Goal: Communication & Community: Answer question/provide support

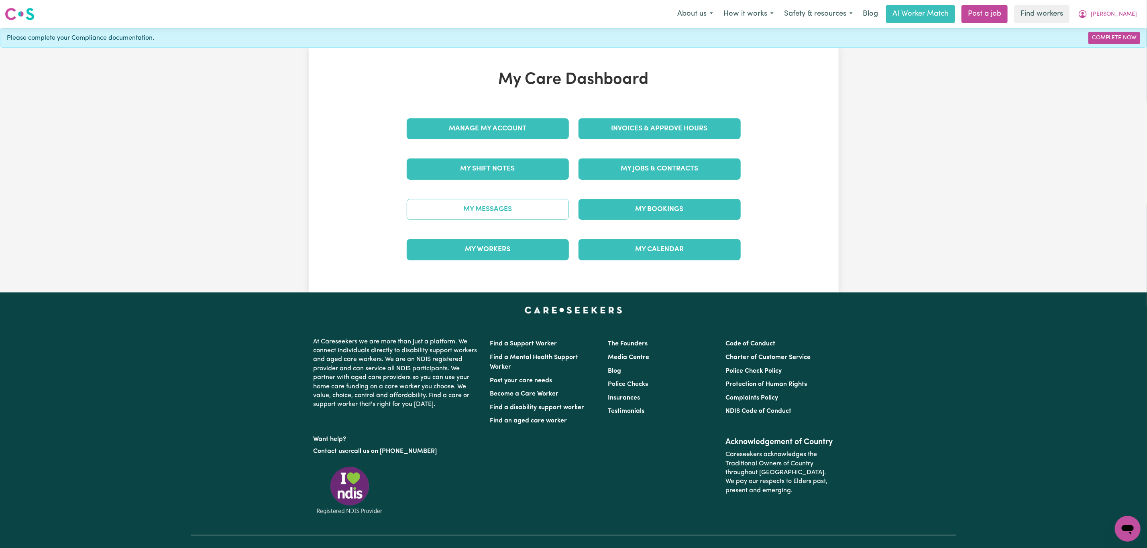
click at [538, 220] on link "My Messages" at bounding box center [488, 209] width 162 height 21
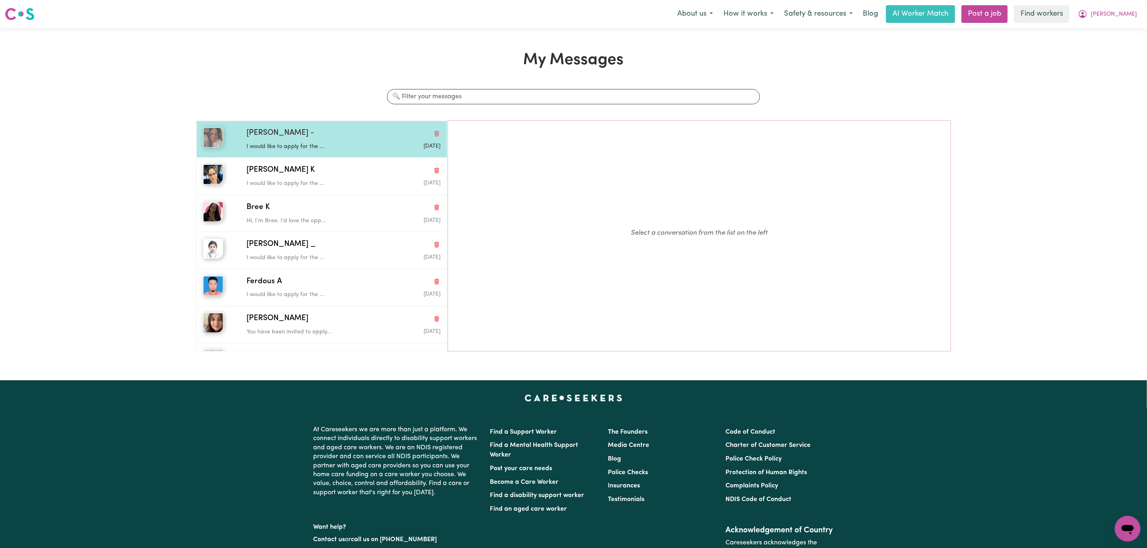
click at [310, 150] on p "I would like to apply for the ..." at bounding box center [310, 146] width 129 height 9
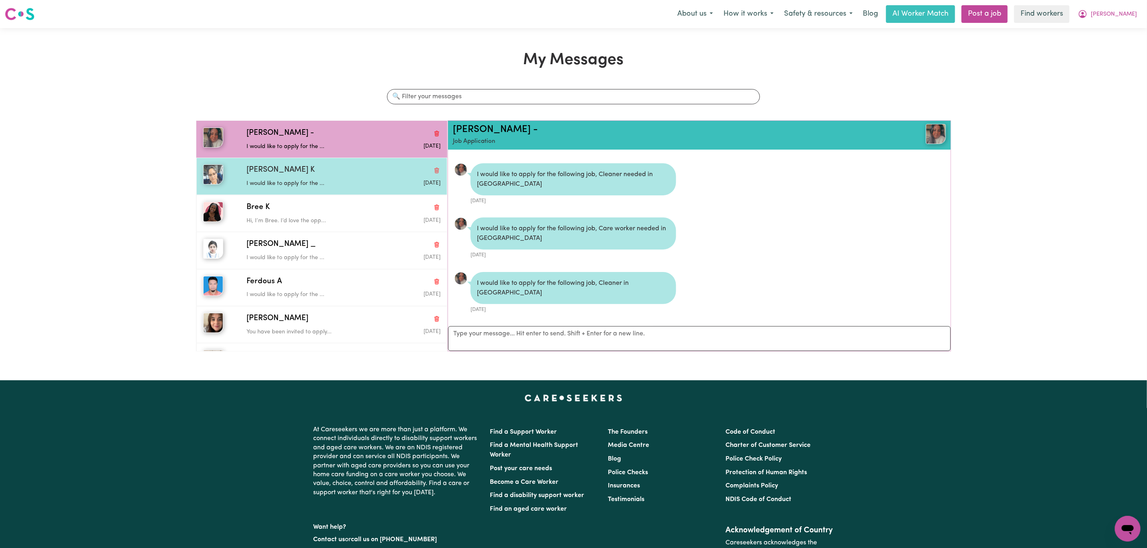
click at [321, 181] on p "I would like to apply for the ..." at bounding box center [310, 183] width 129 height 9
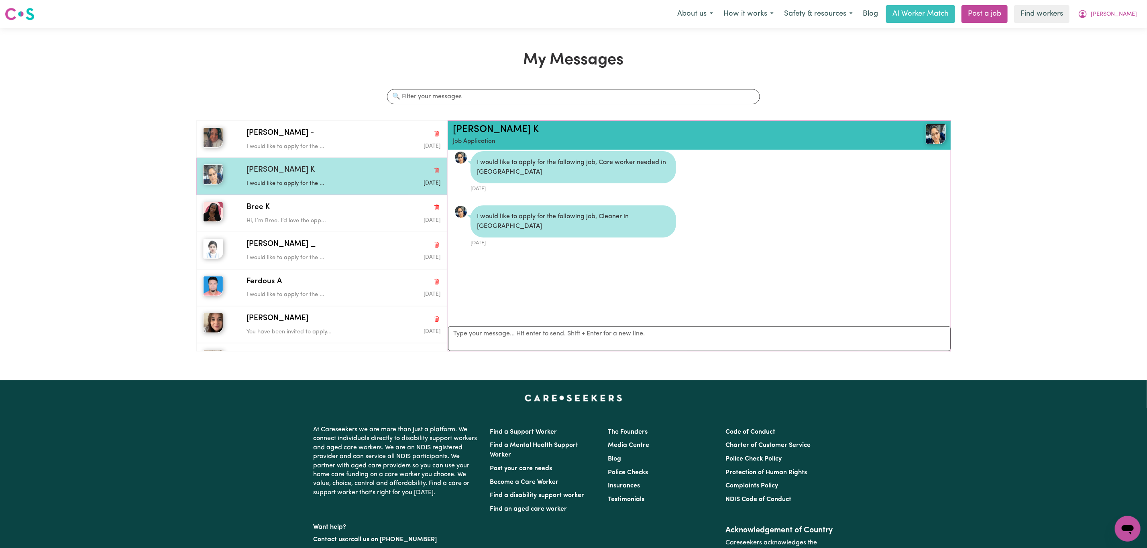
scroll to position [5, 0]
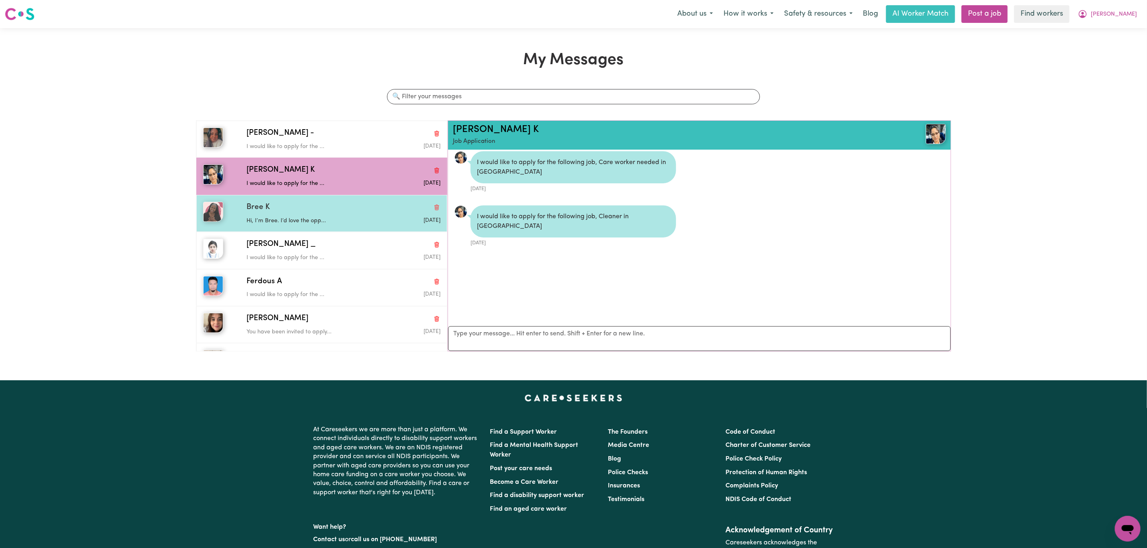
click at [329, 223] on p "Hi, I’m Bree. I’d love the opp..." at bounding box center [310, 221] width 129 height 9
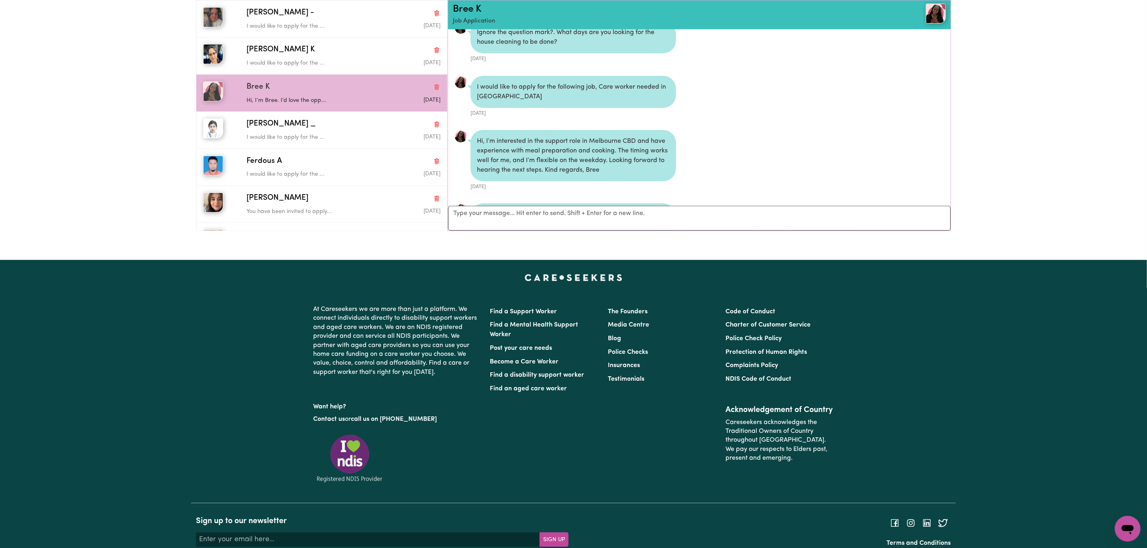
scroll to position [275, 0]
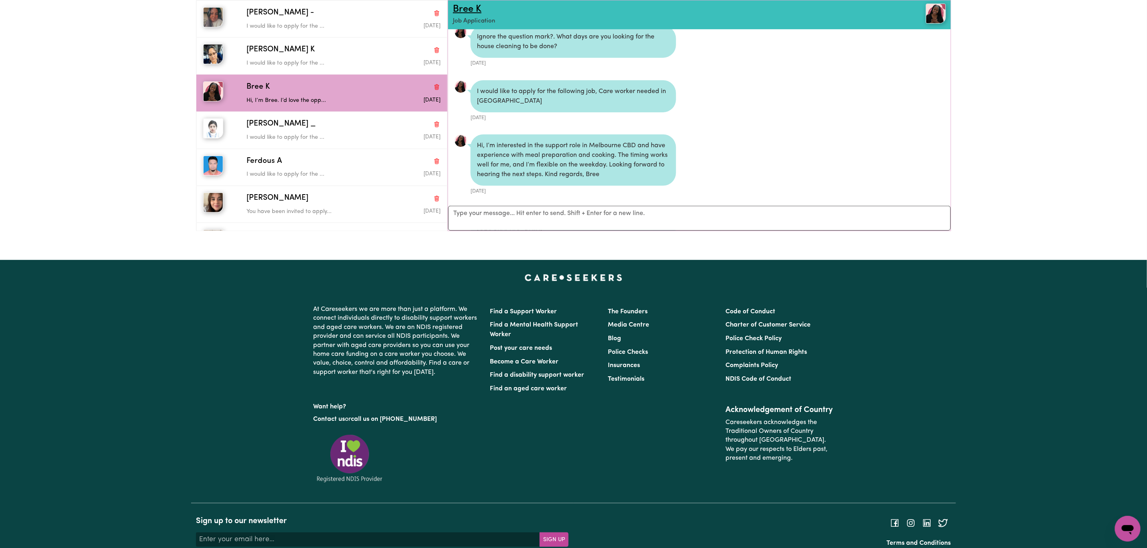
click at [470, 7] on link "Bree K" at bounding box center [467, 9] width 28 height 10
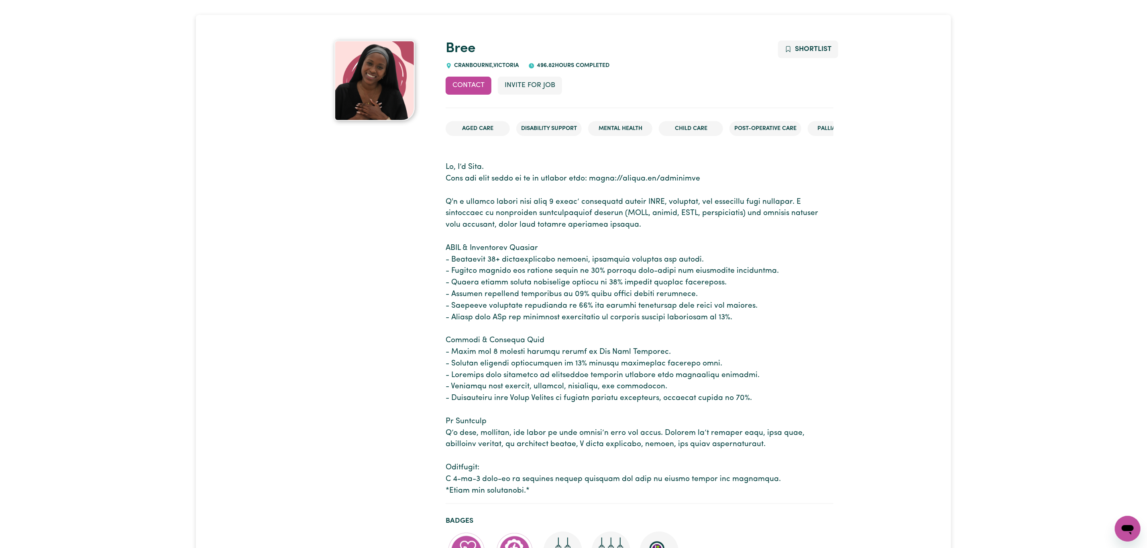
scroll to position [60, 0]
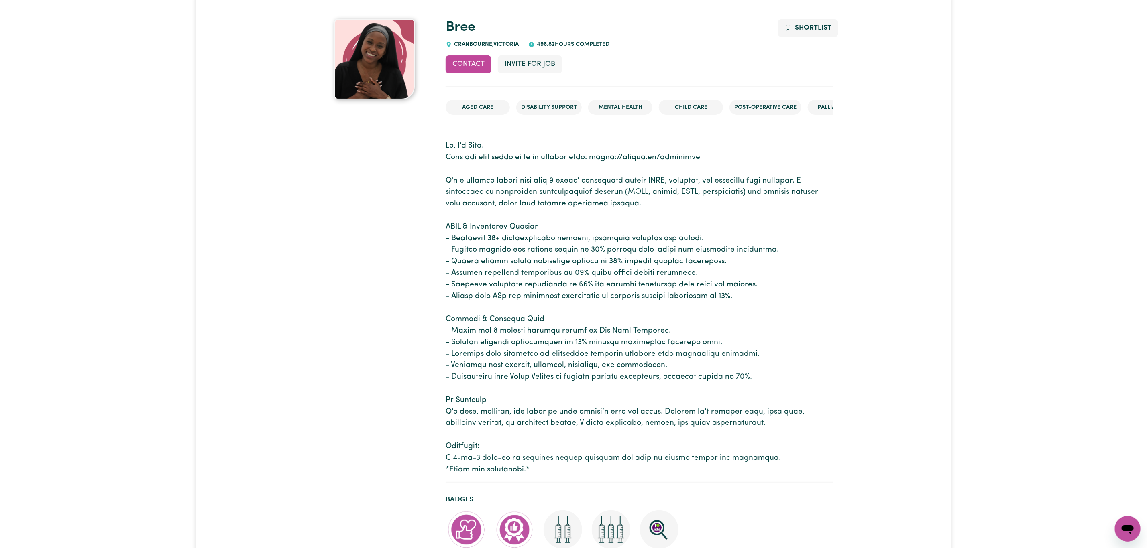
click at [476, 41] on span "CRANBOURNE , [GEOGRAPHIC_DATA]" at bounding box center [485, 44] width 67 height 6
copy span "CRANBOURNE"
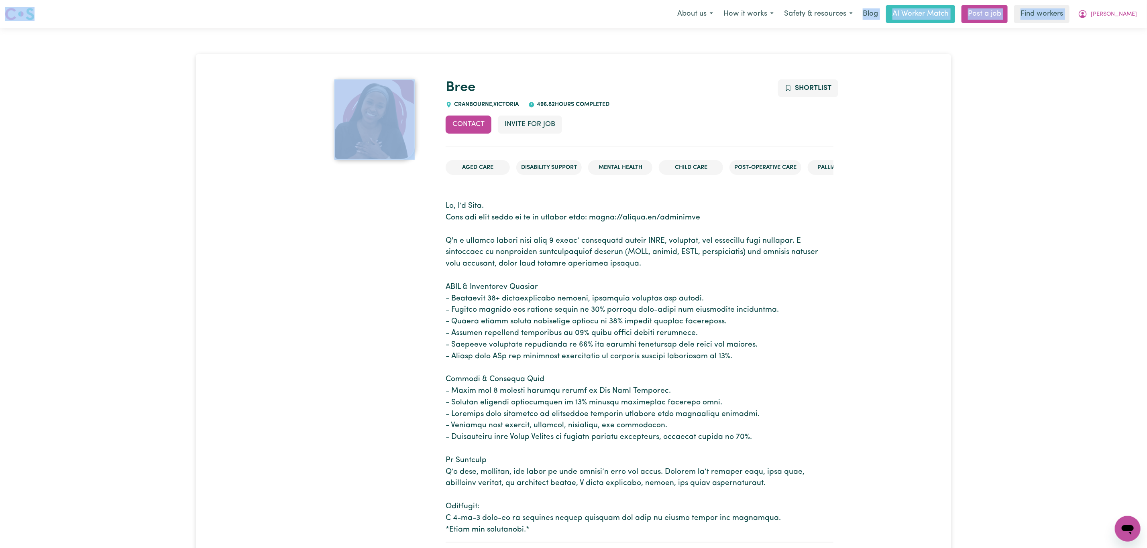
drag, startPoint x: 719, startPoint y: 1, endPoint x: 8, endPoint y: -37, distance: 711.8
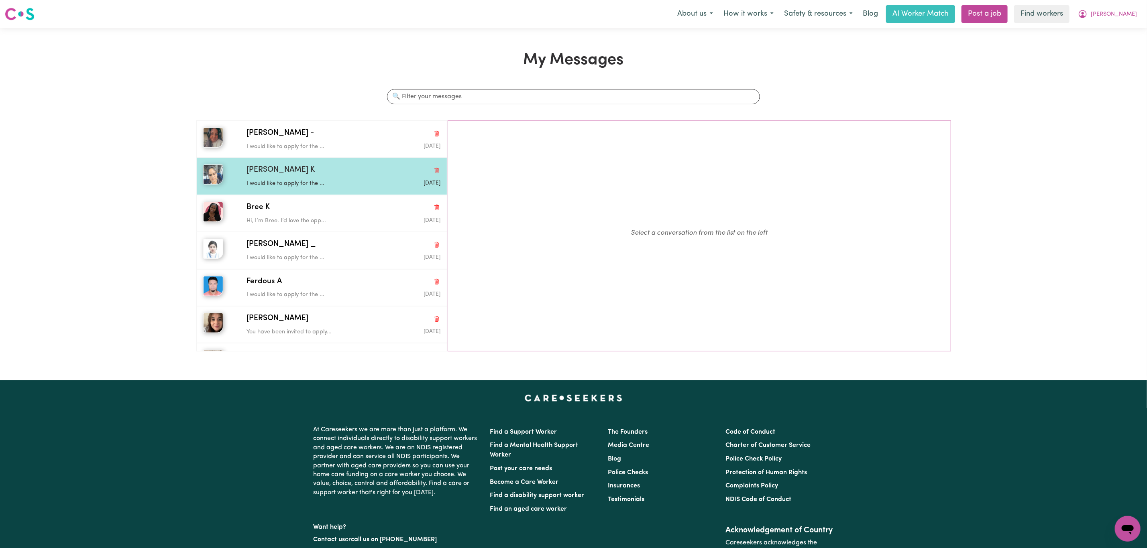
click at [323, 184] on p "I would like to apply for the ..." at bounding box center [310, 183] width 129 height 9
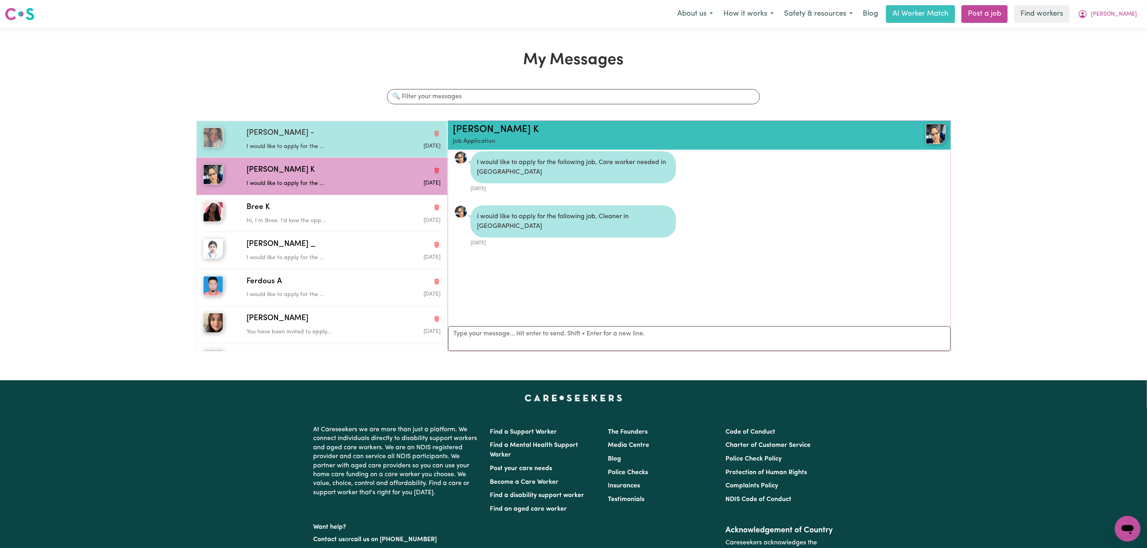
click at [340, 125] on div "[PERSON_NAME] - I would like to apply for the ... [DATE]" at bounding box center [321, 139] width 251 height 37
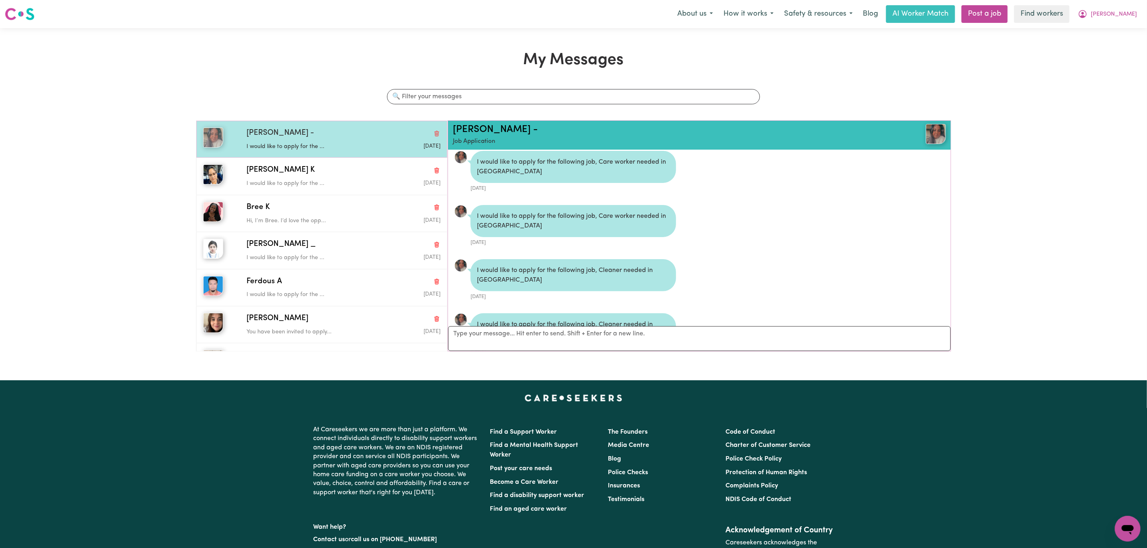
scroll to position [156, 0]
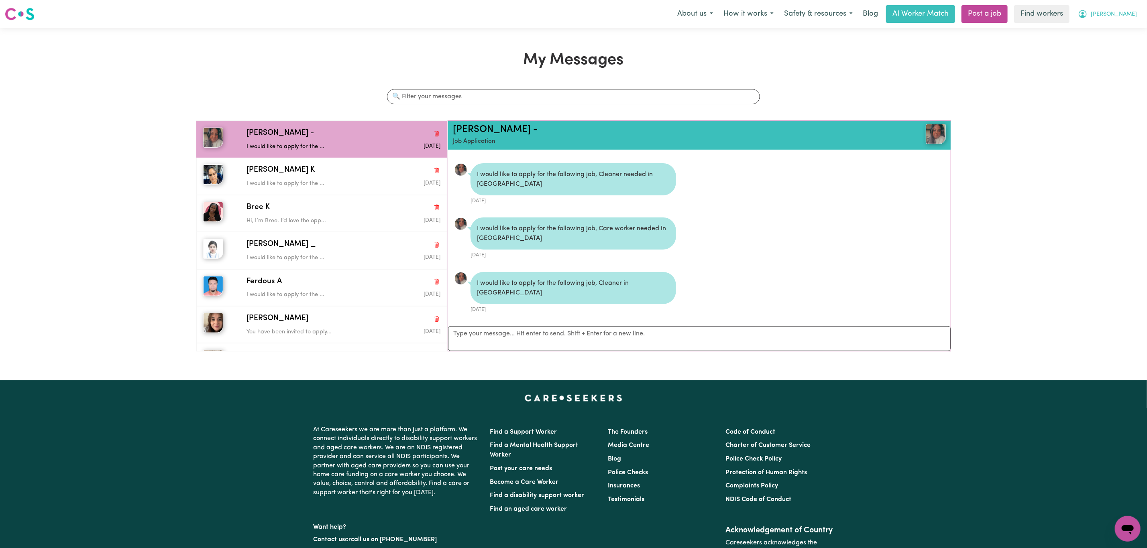
click at [1127, 14] on span "[PERSON_NAME]" at bounding box center [1113, 14] width 46 height 9
click at [1105, 47] on link "Logout" at bounding box center [1109, 46] width 63 height 15
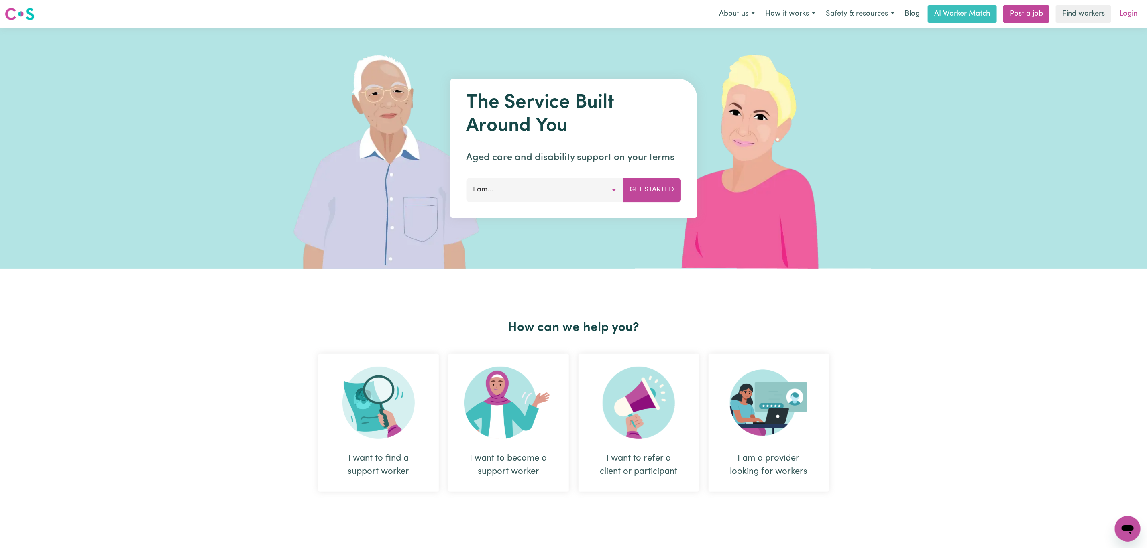
click at [1127, 16] on link "Login" at bounding box center [1128, 14] width 28 height 18
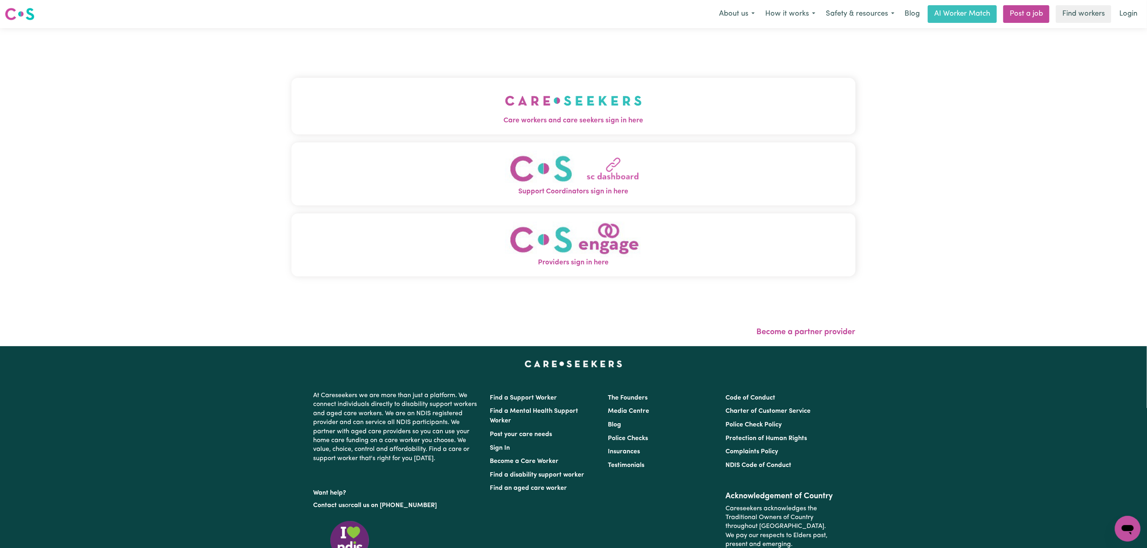
click at [395, 94] on button "Care workers and care seekers sign in here" at bounding box center [573, 106] width 564 height 56
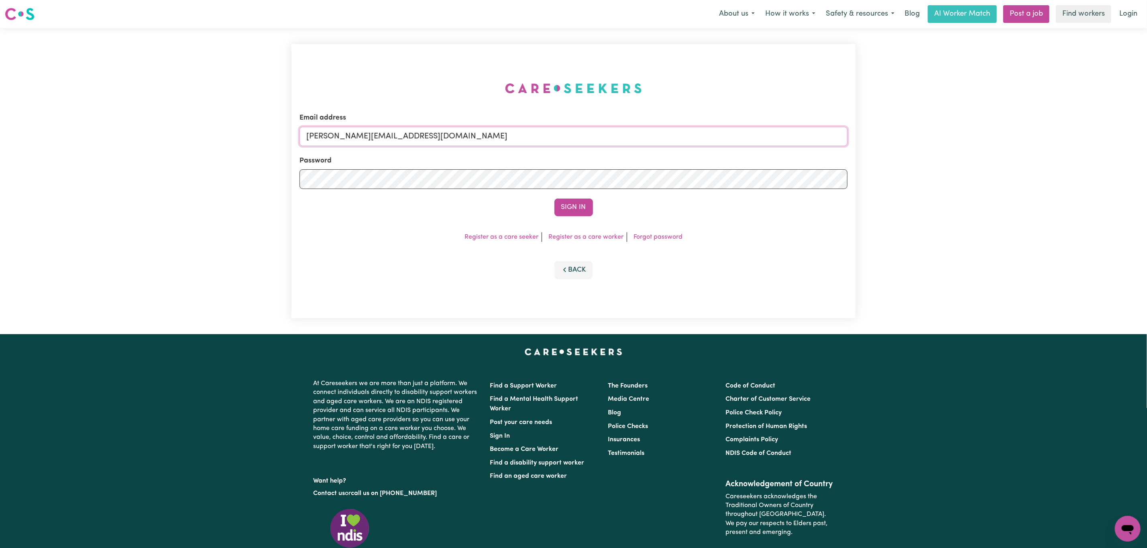
click at [396, 133] on input "[PERSON_NAME][EMAIL_ADDRESS][DOMAIN_NAME]" at bounding box center [573, 136] width 548 height 19
drag, startPoint x: 349, startPoint y: 137, endPoint x: 611, endPoint y: 144, distance: 261.8
click at [611, 144] on input "[EMAIL_ADDRESS][PERSON_NAME][DOMAIN_NAME]" at bounding box center [573, 136] width 548 height 19
type input "[EMAIL_ADDRESS][DOMAIN_NAME]"
click at [571, 201] on button "Sign In" at bounding box center [573, 208] width 39 height 18
